Goal: Check status: Check status

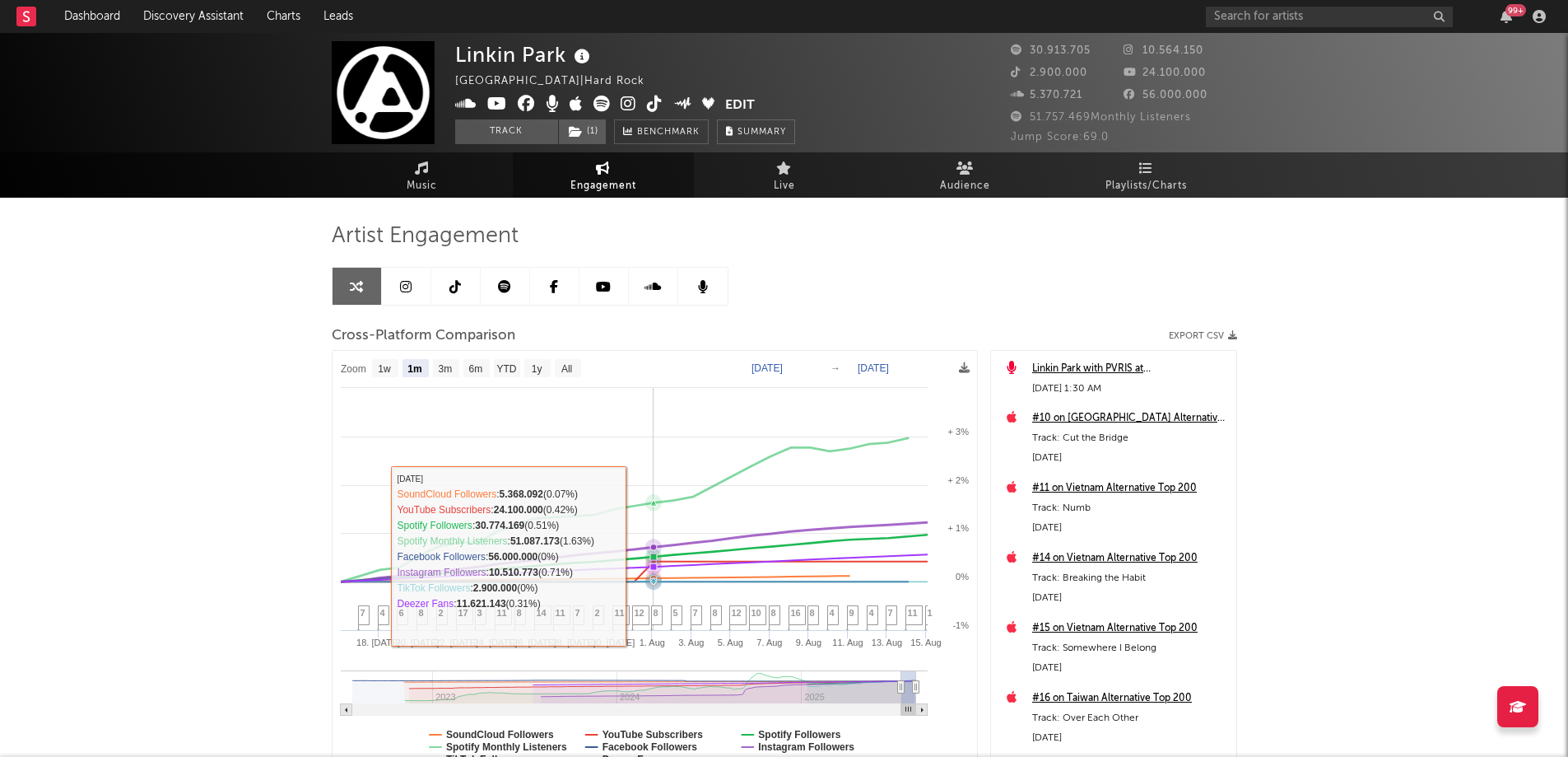
select select "1m"
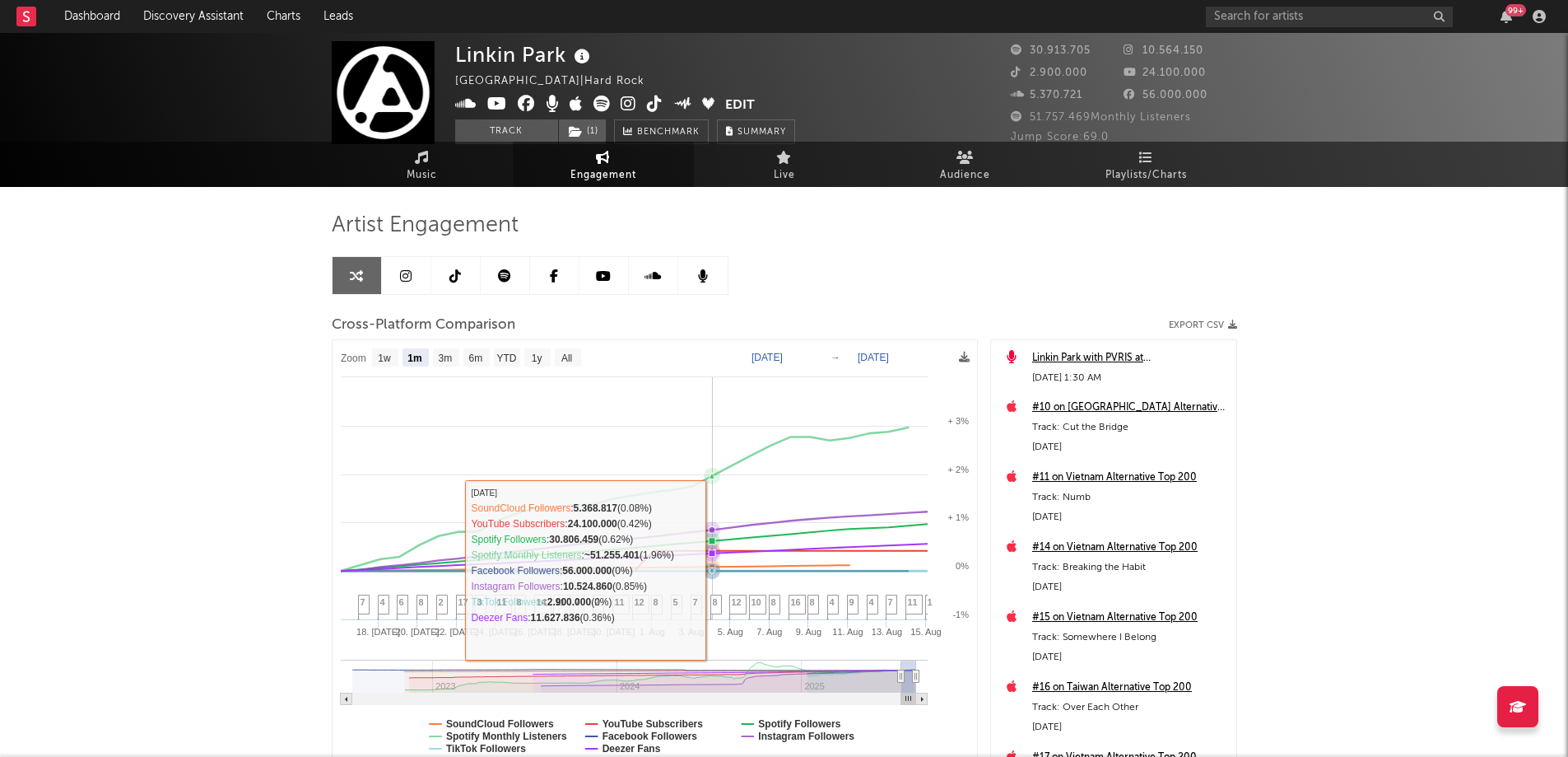
scroll to position [82, 0]
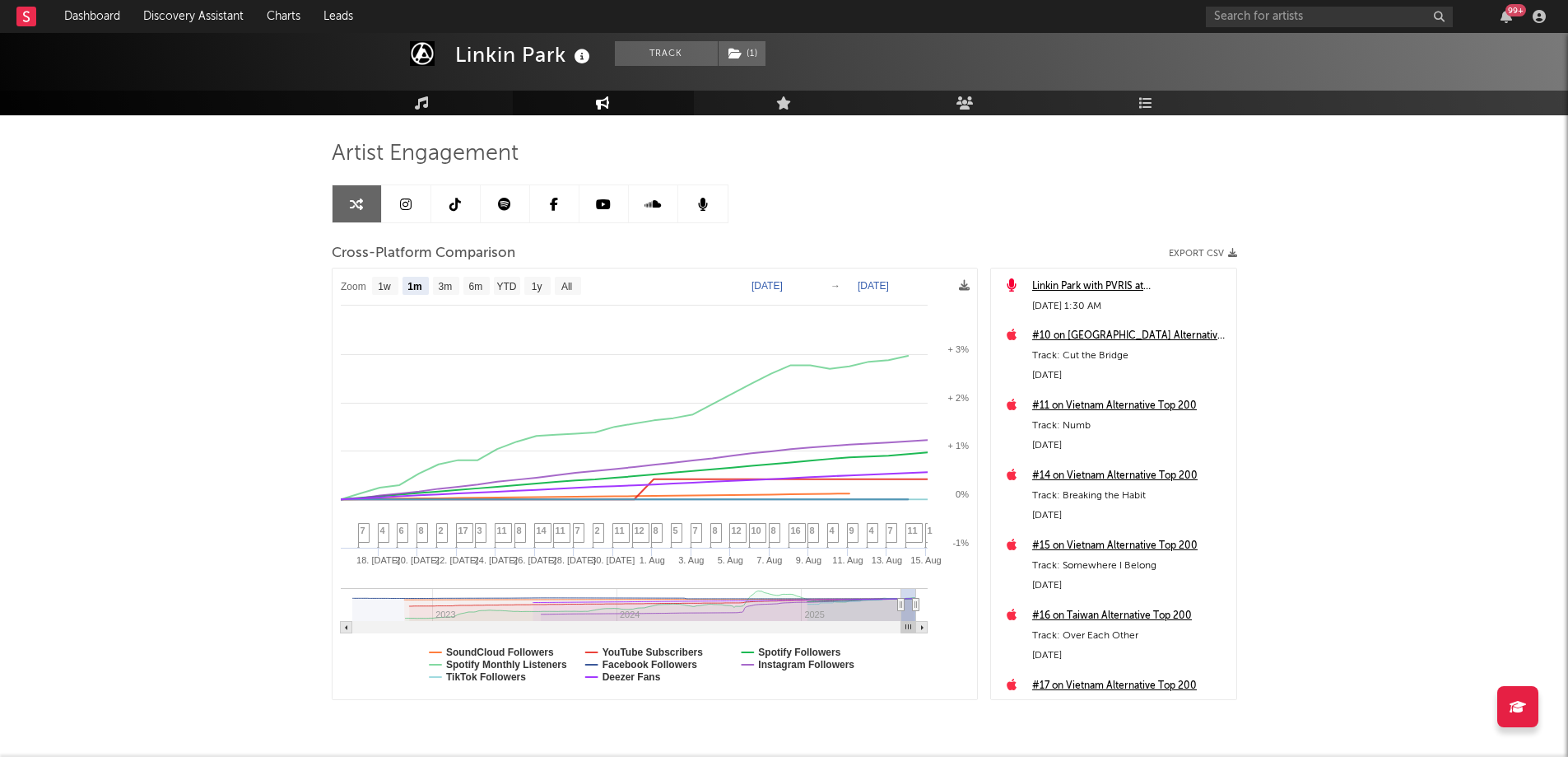
click at [636, 683] on text "Deezer Fans" at bounding box center [631, 677] width 59 height 12
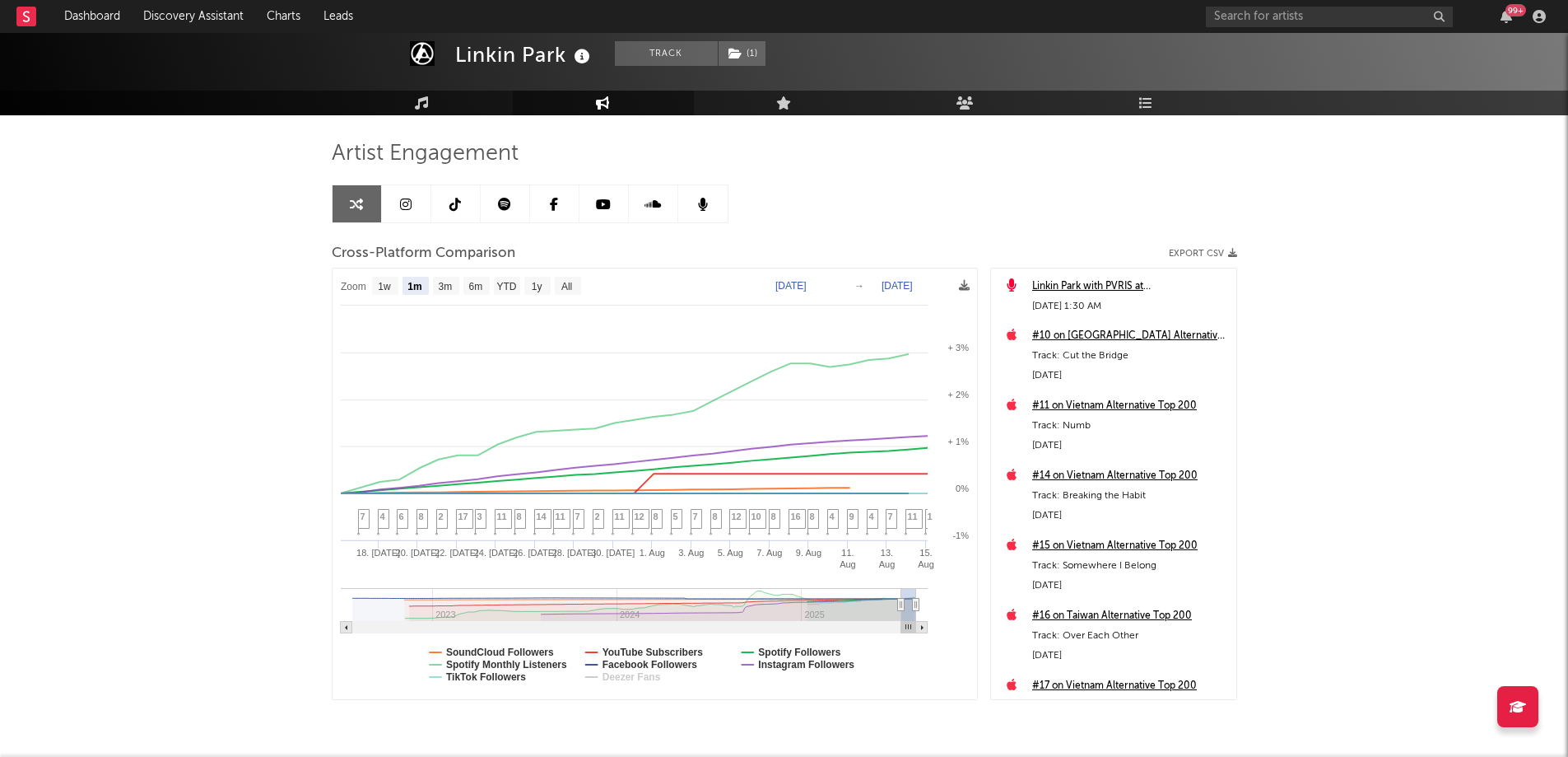
select select "1m"
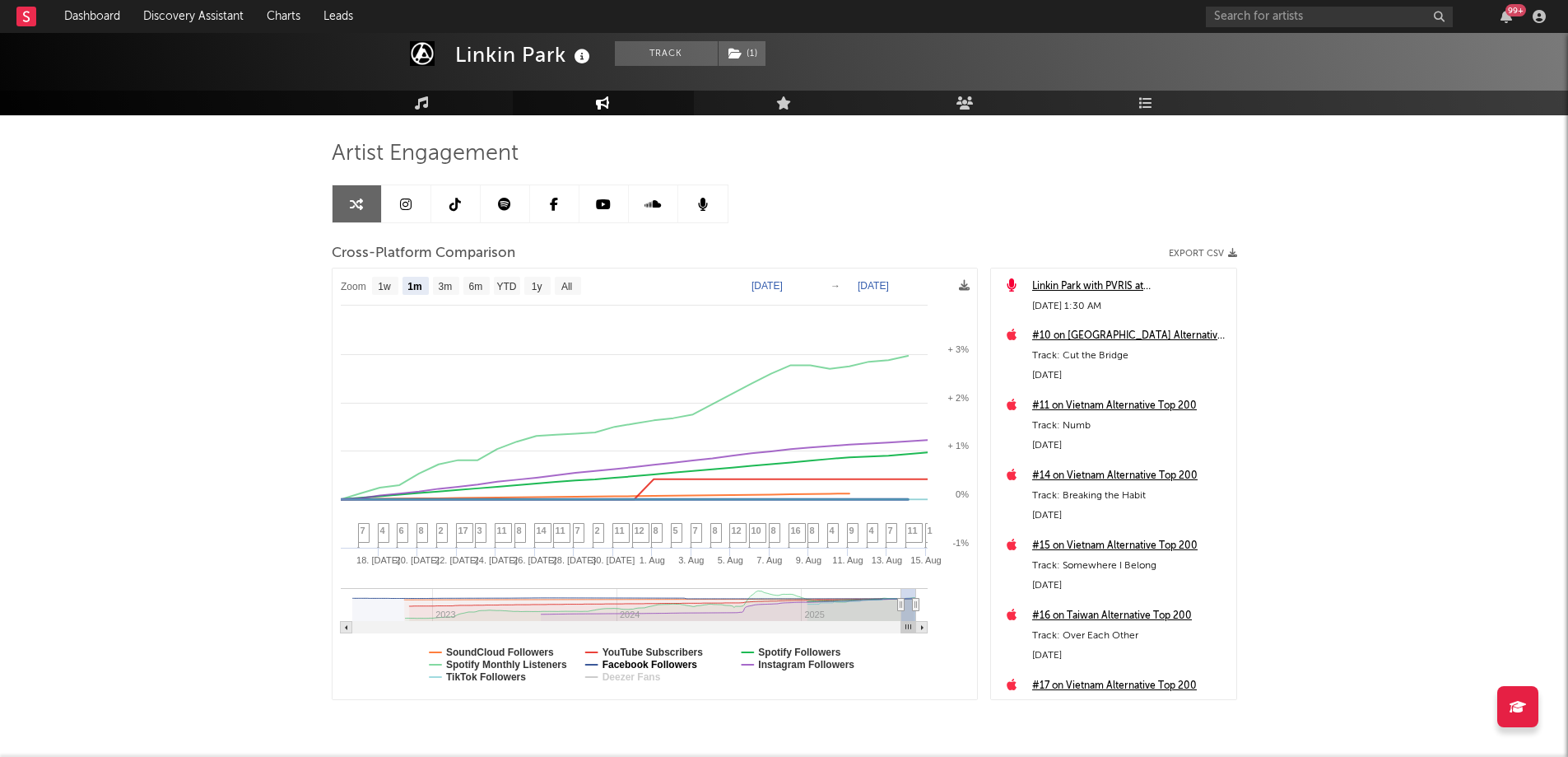
click at [634, 666] on text "Facebook Followers" at bounding box center [650, 665] width 96 height 12
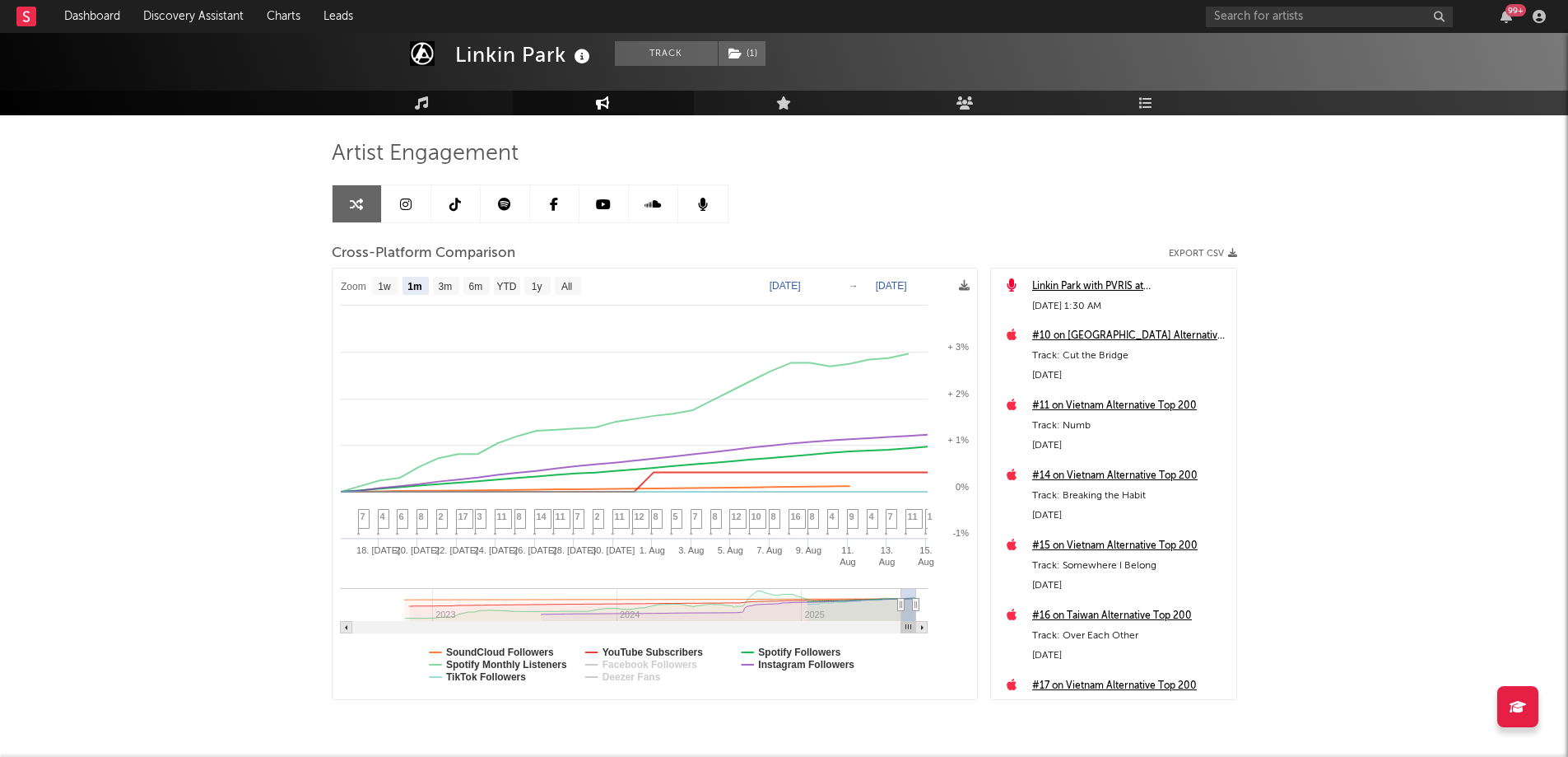
select select "1m"
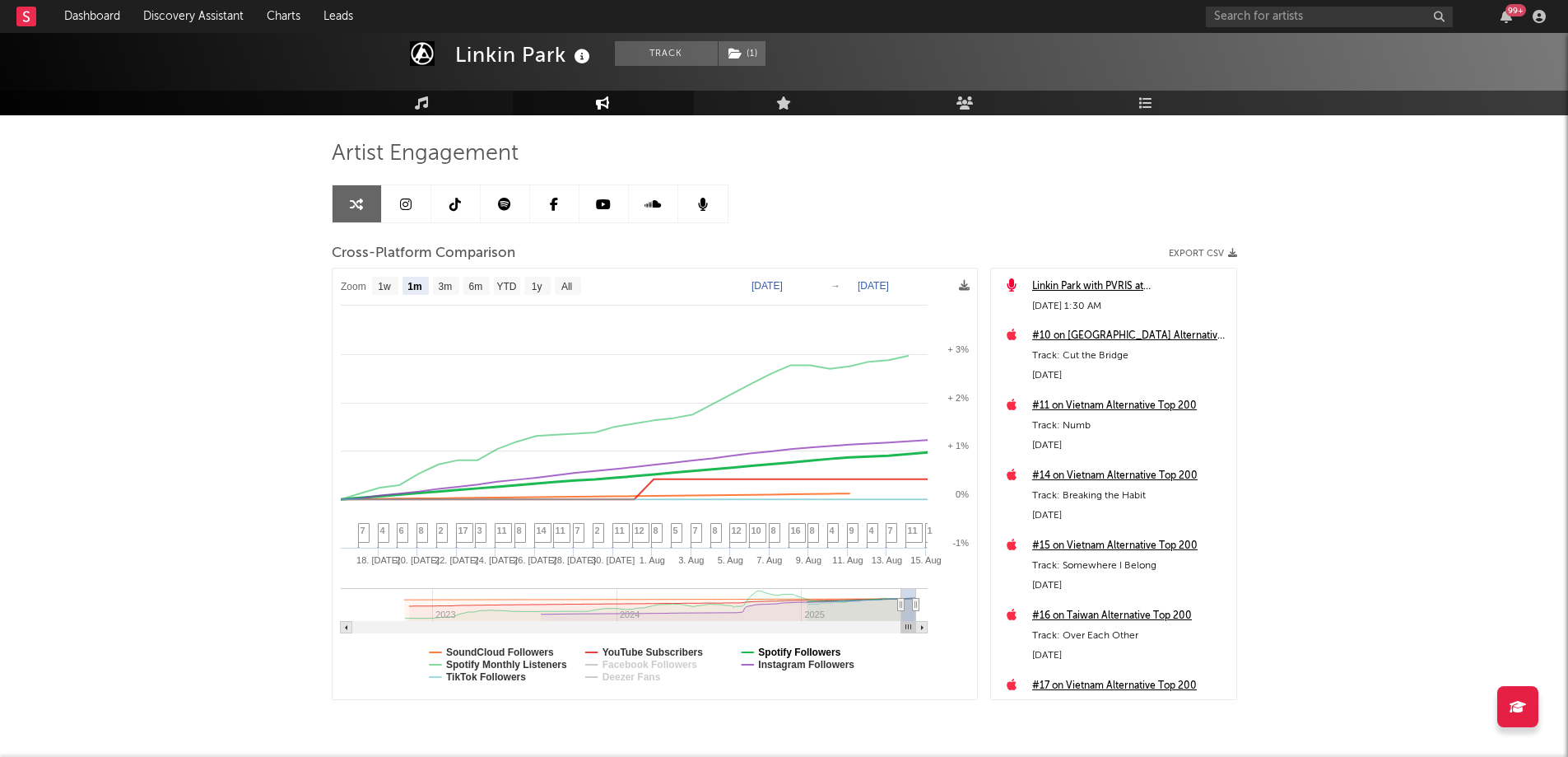
click at [813, 647] on text "Spotify Followers" at bounding box center [800, 652] width 82 height 12
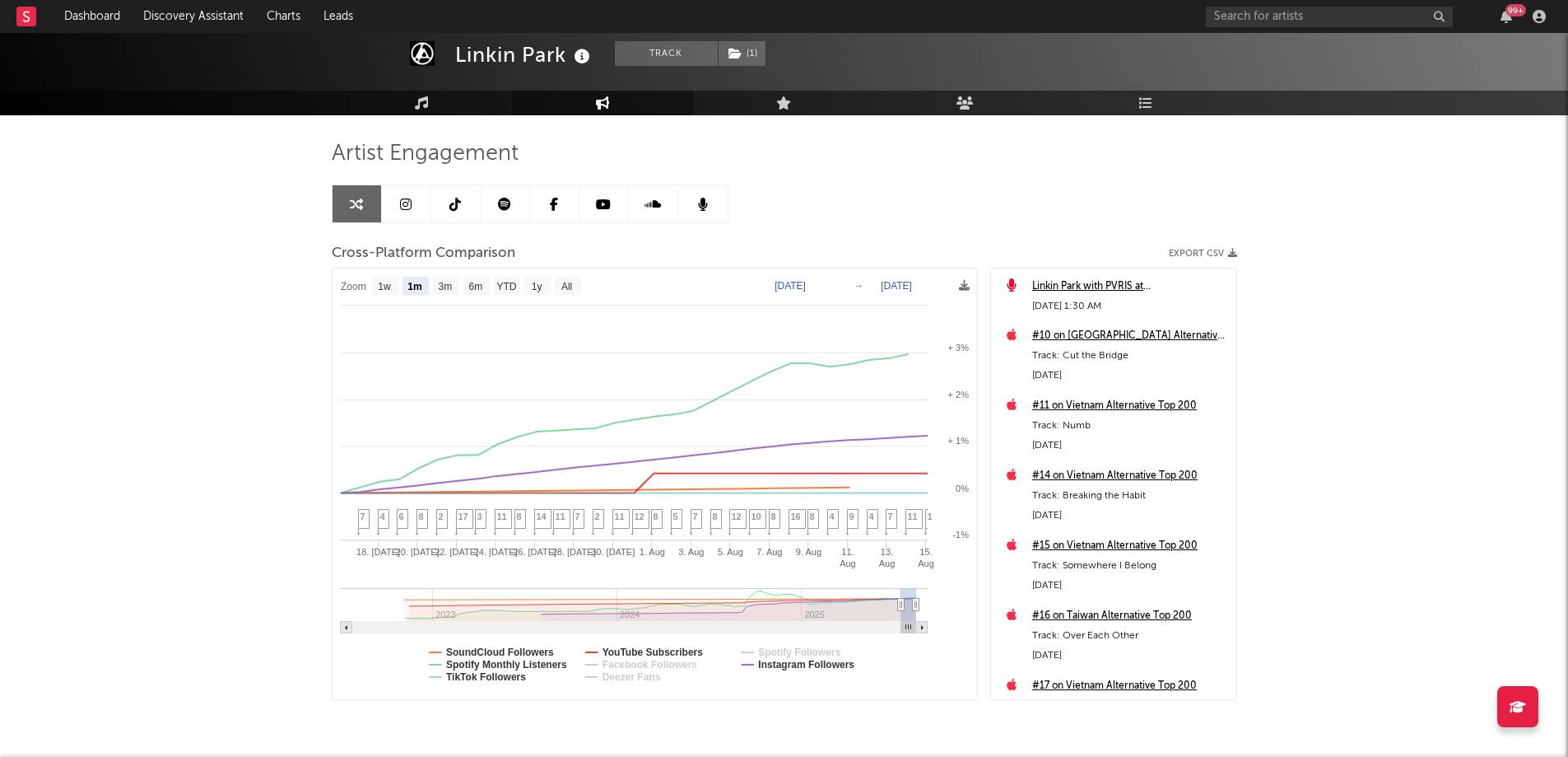
select select "1m"
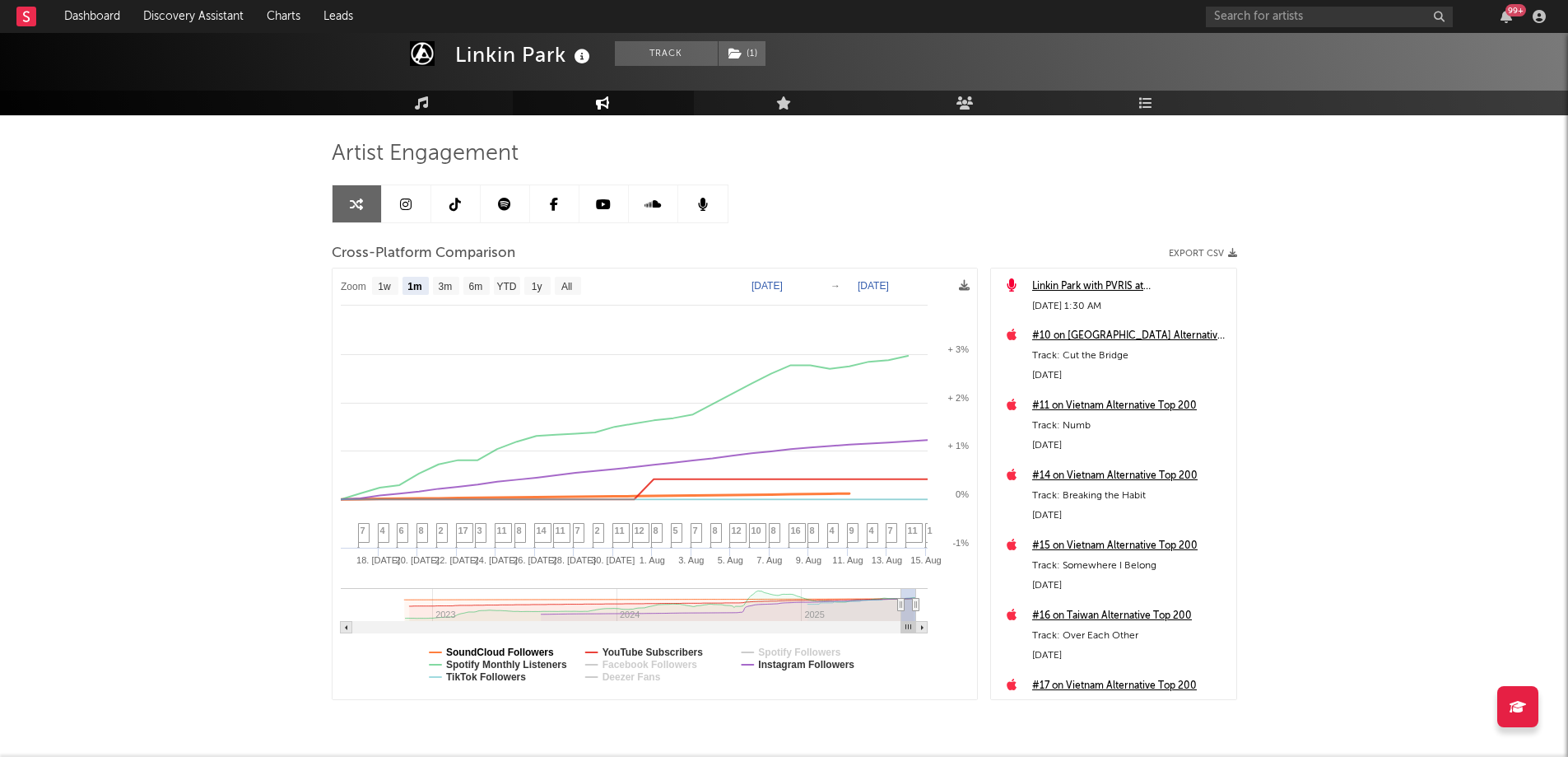
click at [503, 653] on text "SoundCloud Followers" at bounding box center [500, 652] width 108 height 12
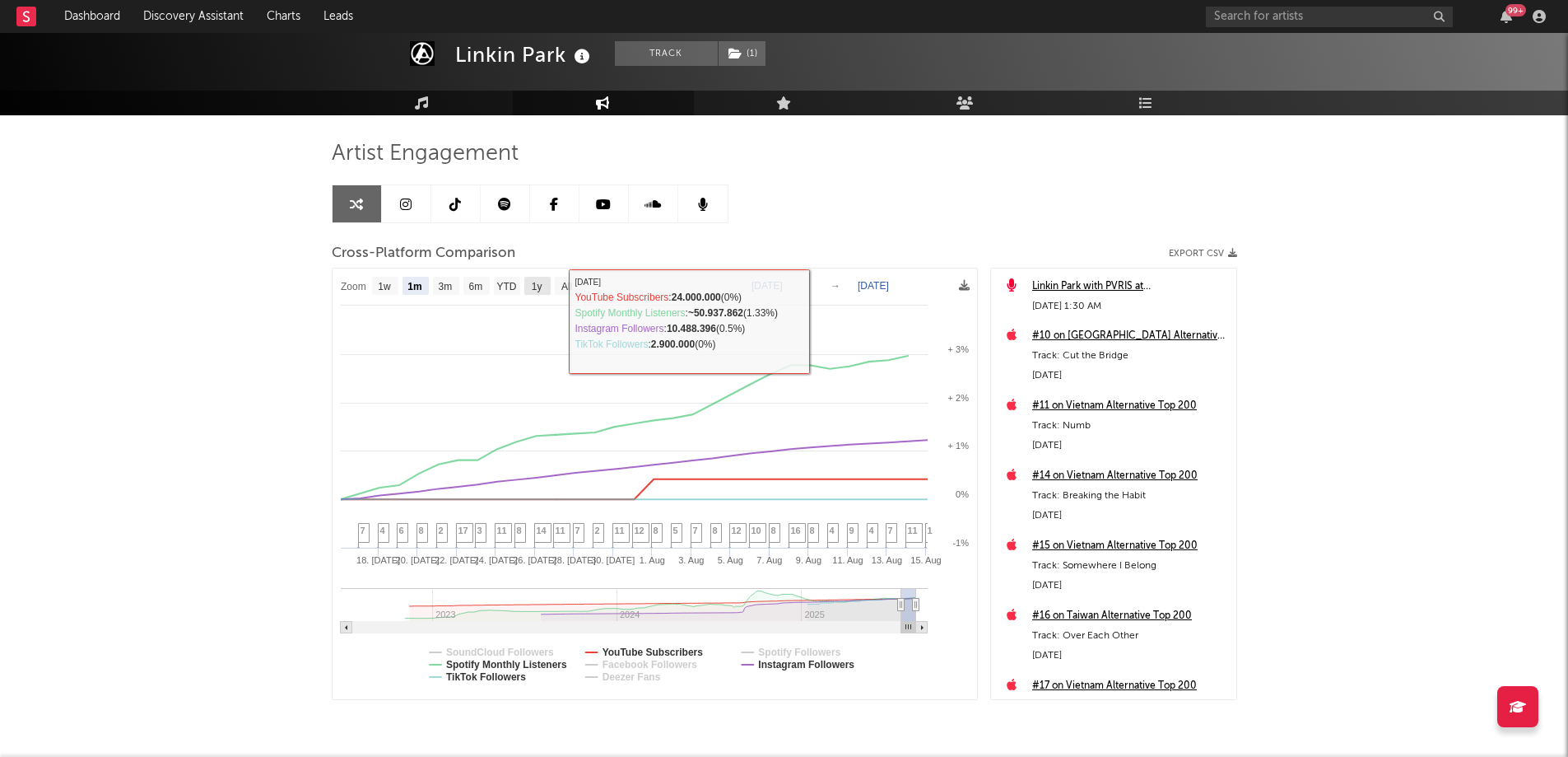
click at [540, 283] on text "1y" at bounding box center [536, 286] width 11 height 12
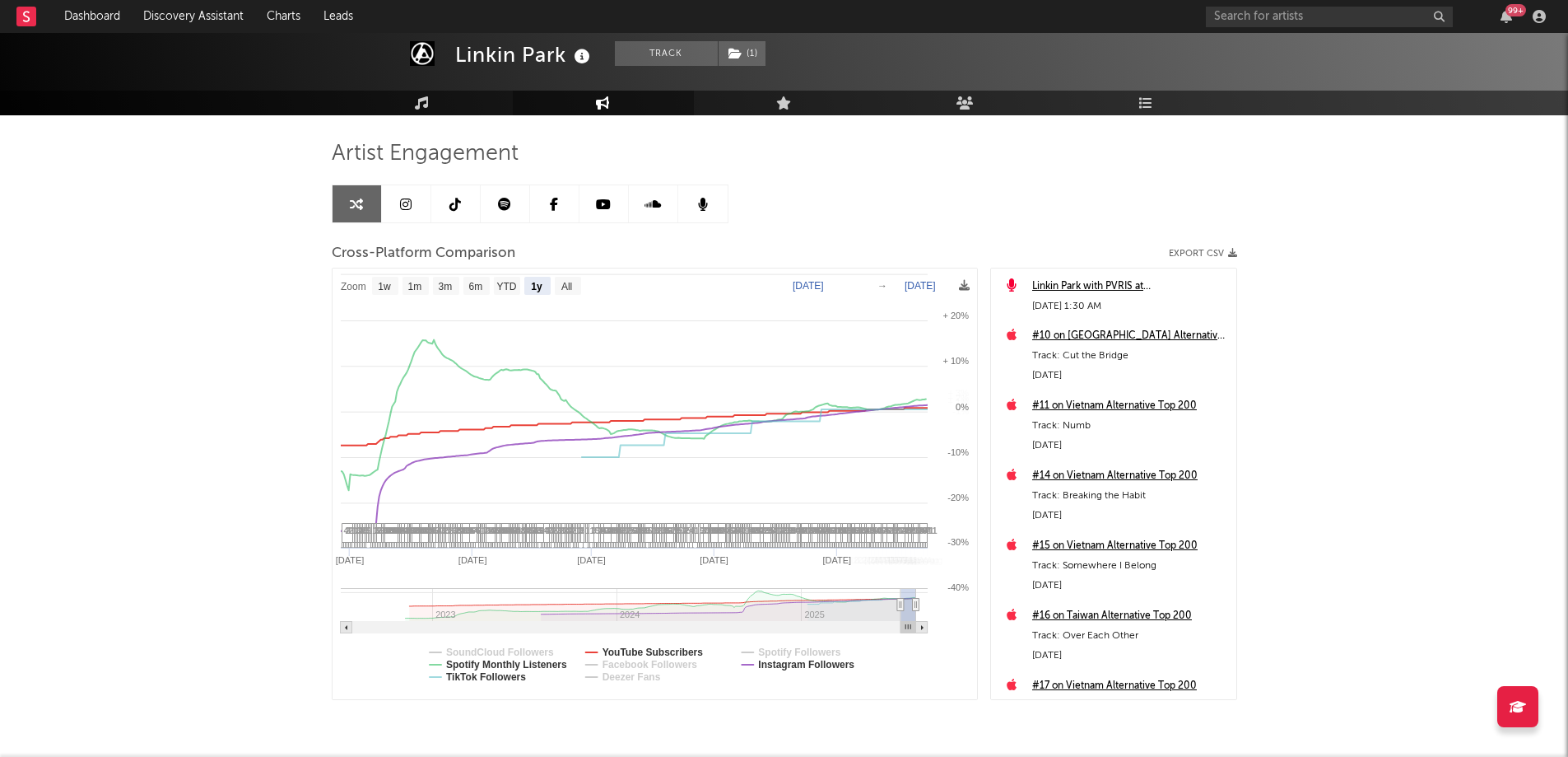
select select "1y"
type input "[DATE]"
select select "1y"
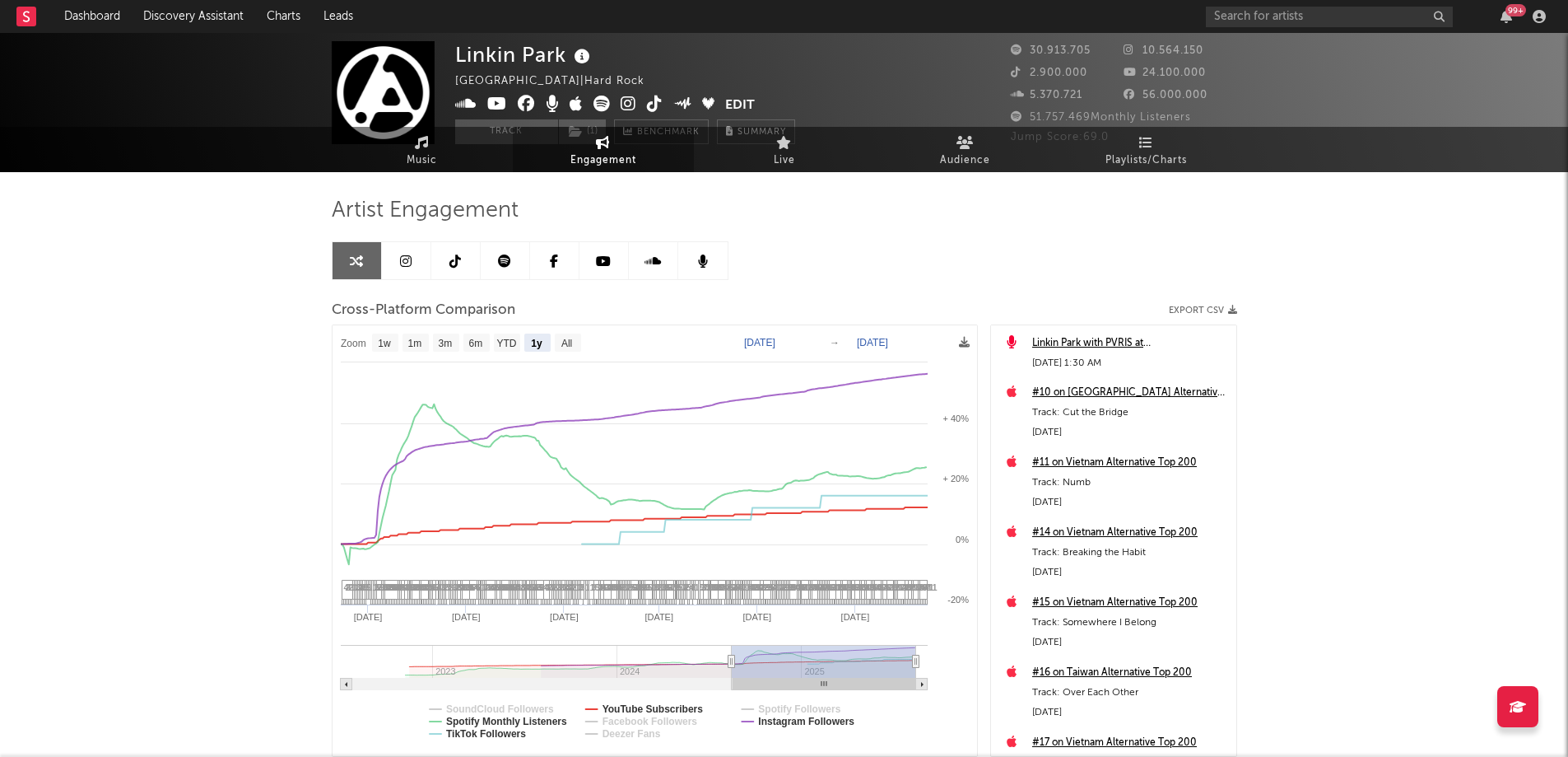
scroll to position [0, 0]
